Goal: Information Seeking & Learning: Learn about a topic

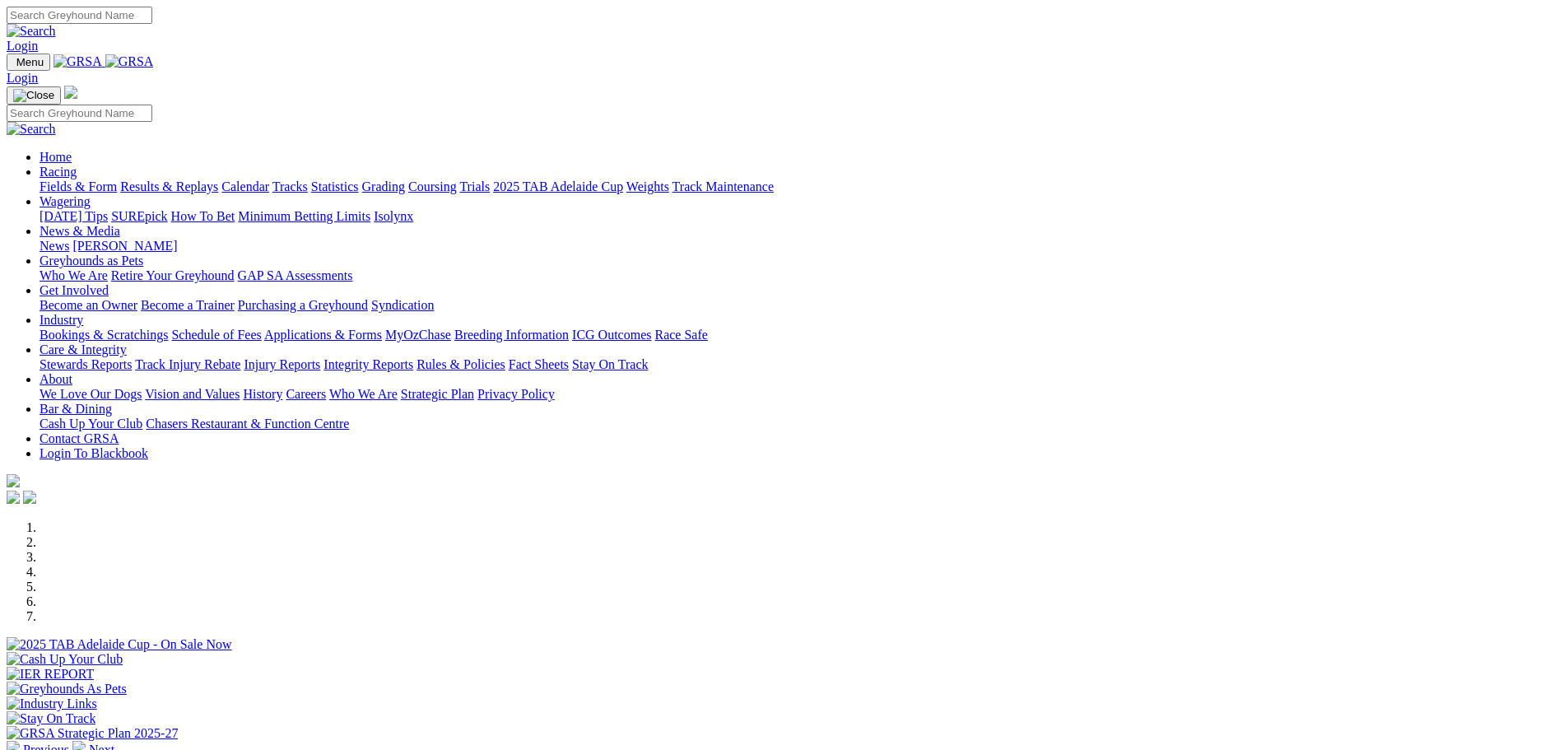
click at [168, 328] on link "Bookings & Scratchings" at bounding box center [104, 334] width 129 height 14
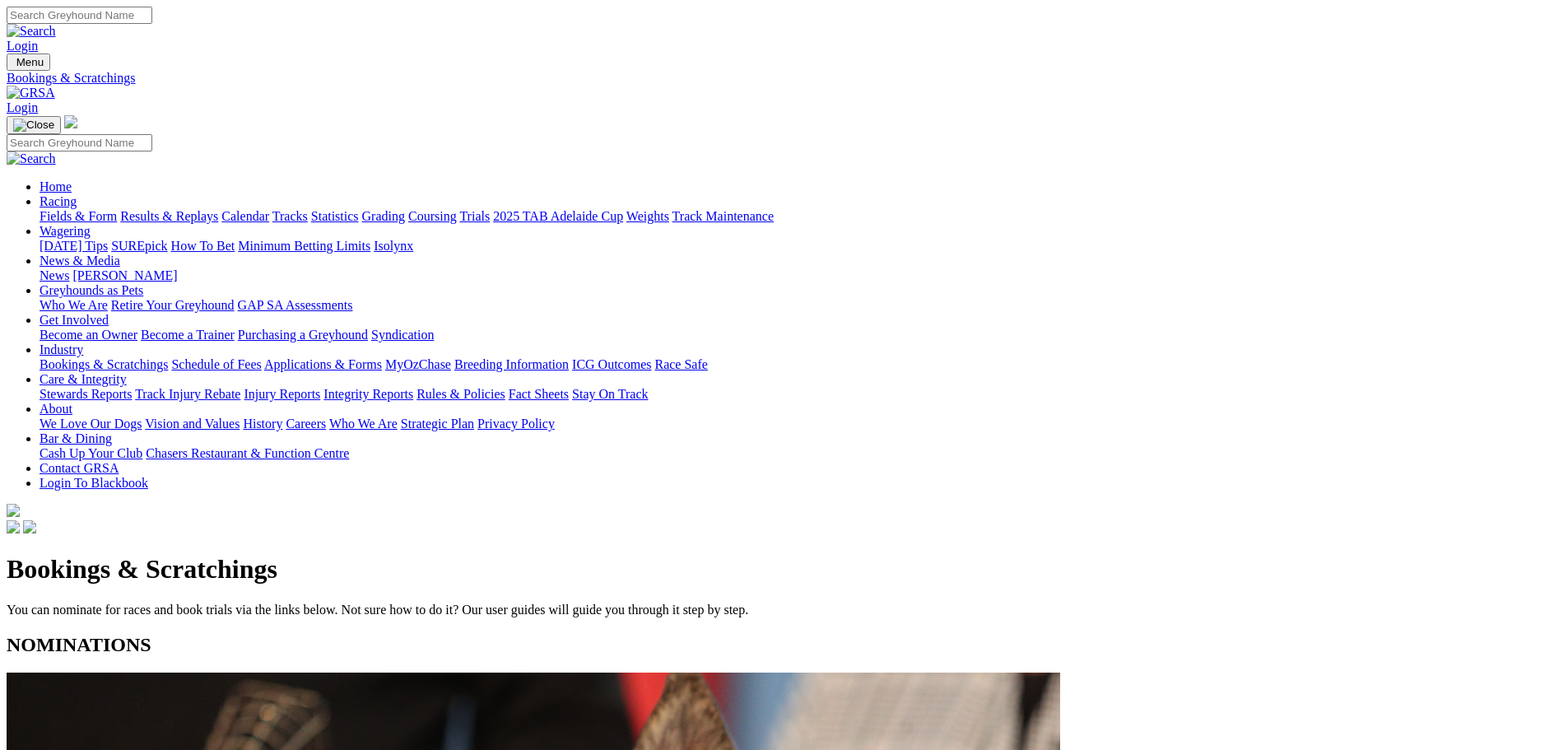
click at [269, 209] on link "Calendar" at bounding box center [245, 216] width 48 height 14
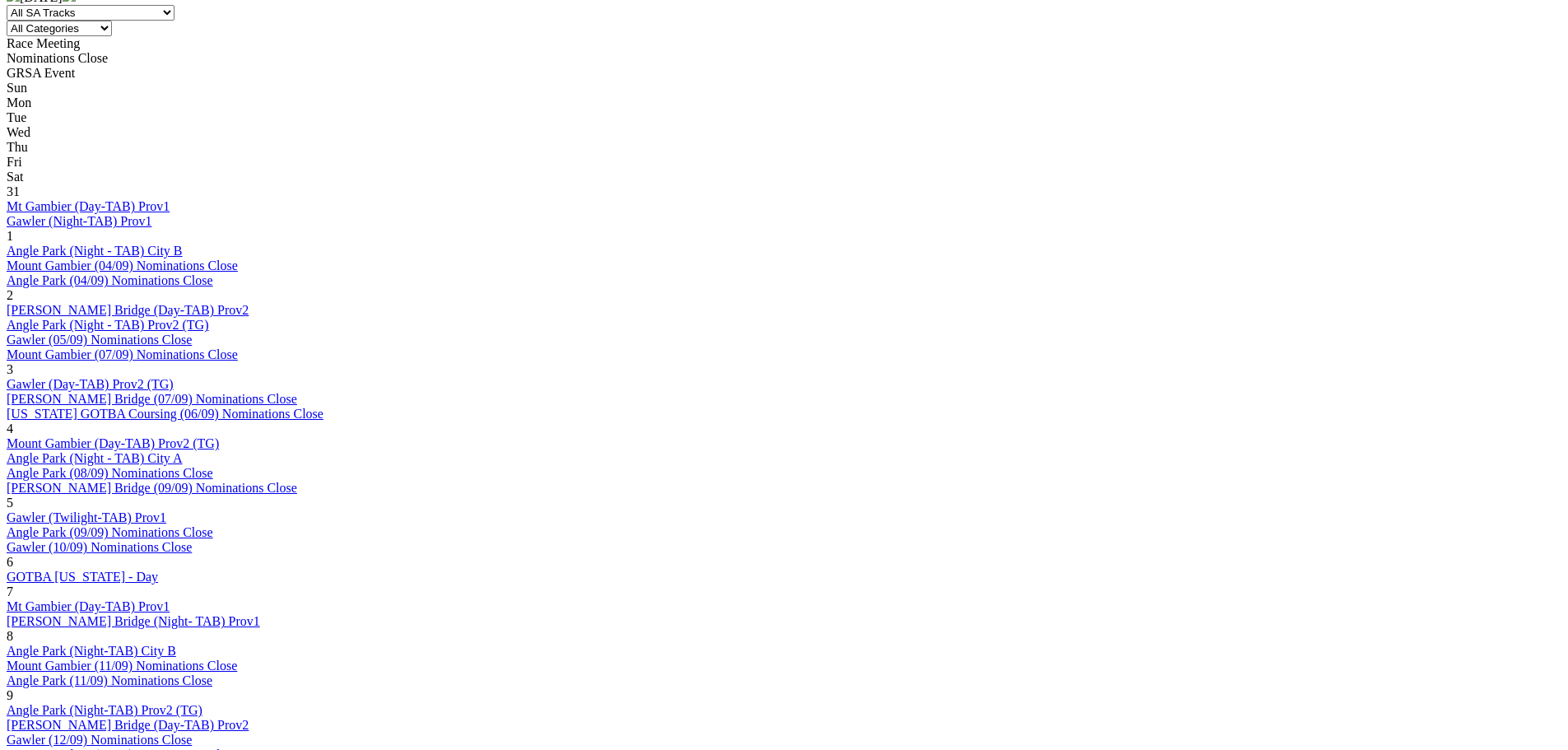
scroll to position [823, 0]
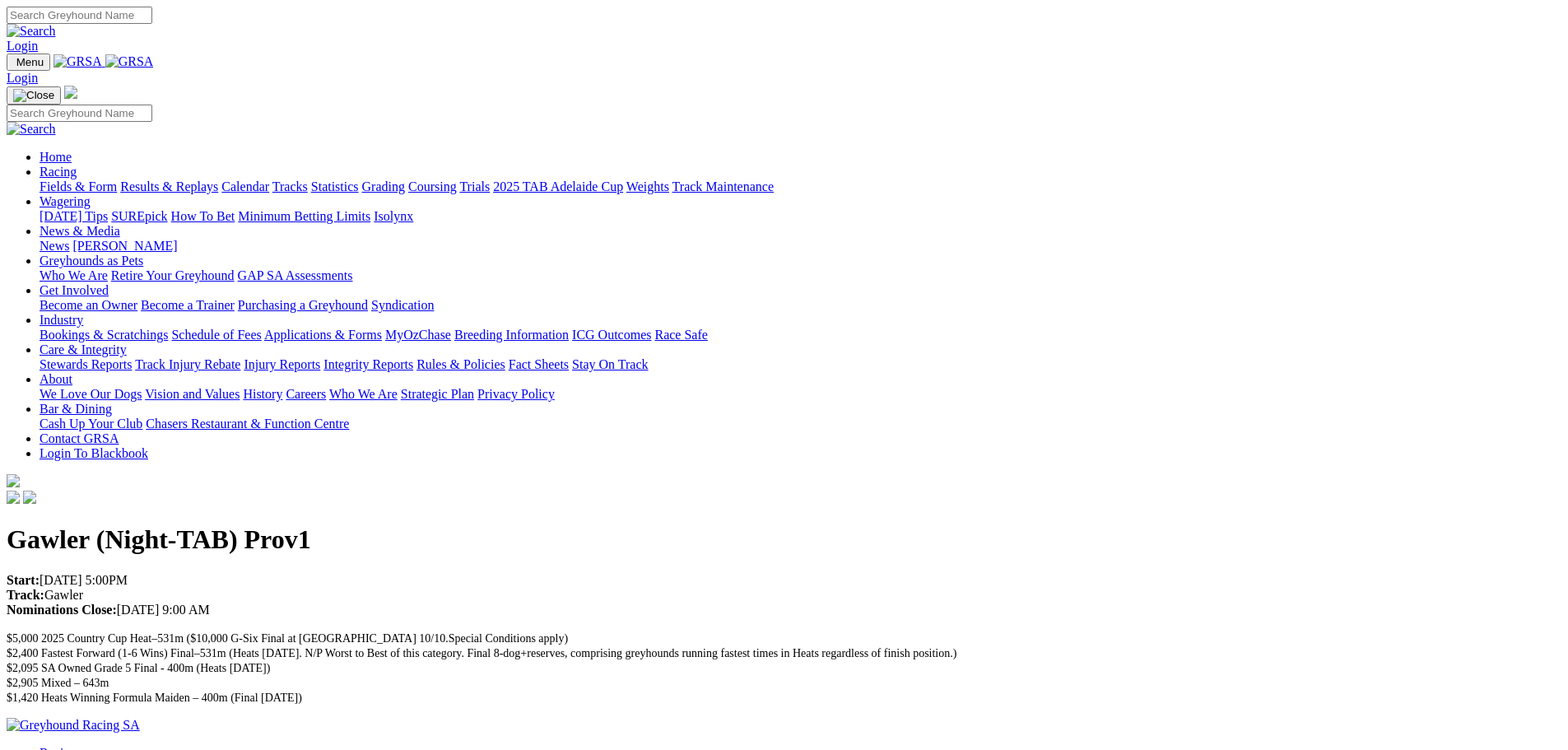
click at [269, 179] on link "Calendar" at bounding box center [245, 186] width 48 height 14
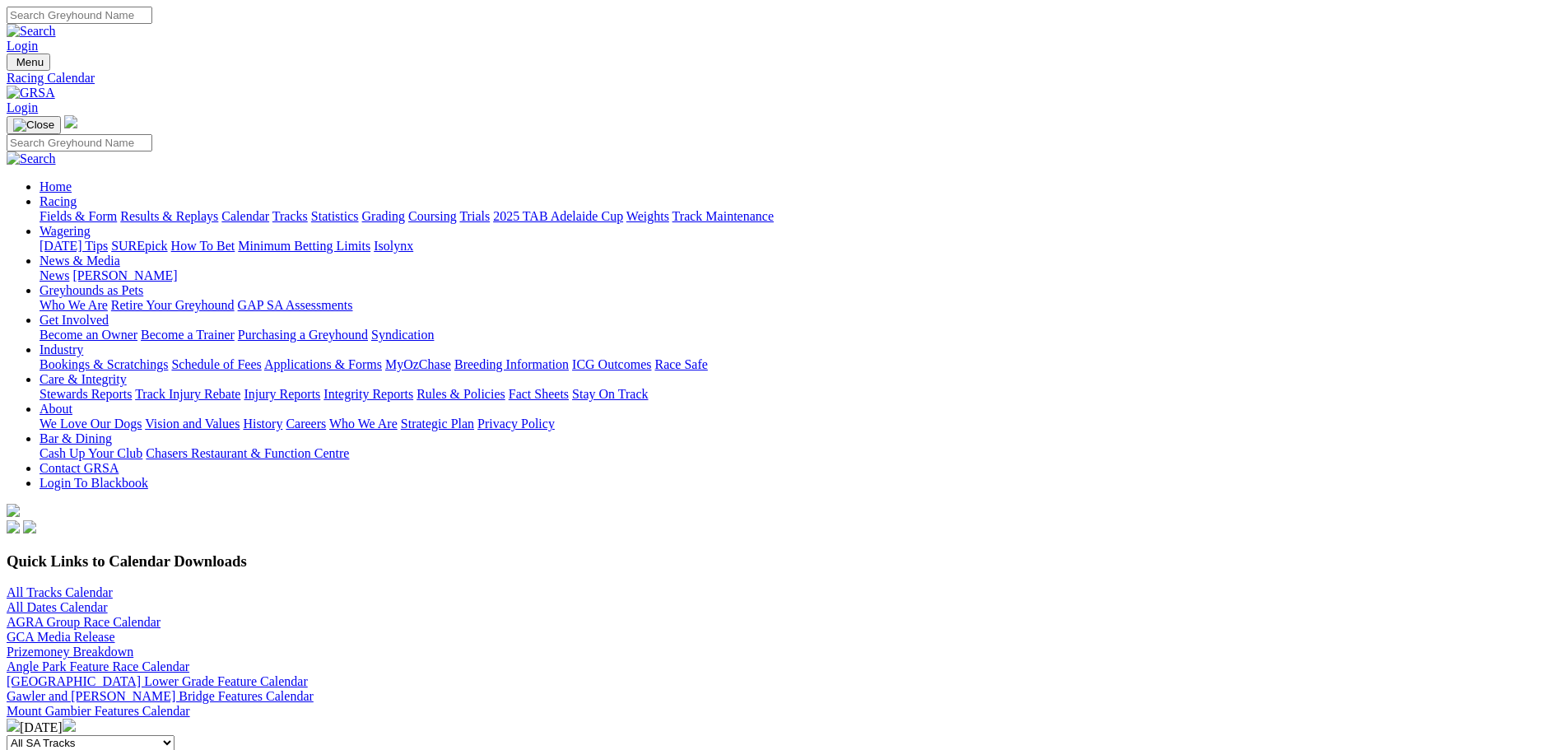
click at [313, 689] on link "Gawler and [PERSON_NAME] Bridge Features Calendar" at bounding box center [159, 696] width 307 height 14
